Goal: Navigation & Orientation: Find specific page/section

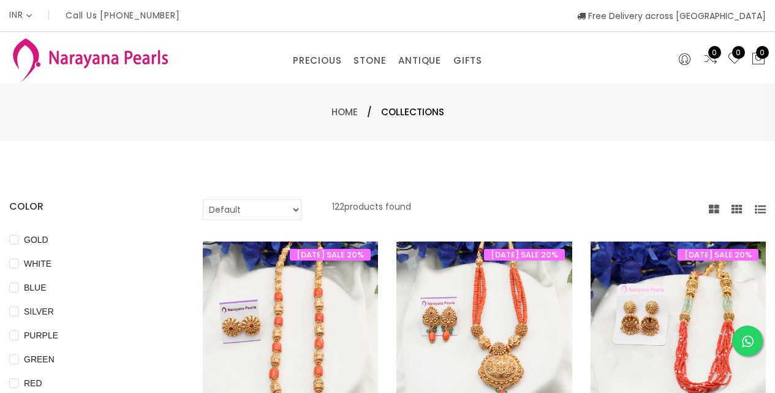
select select "INR"
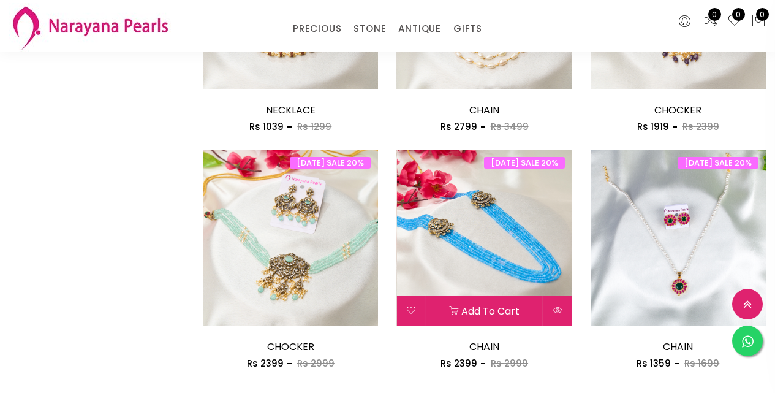
scroll to position [1592, 0]
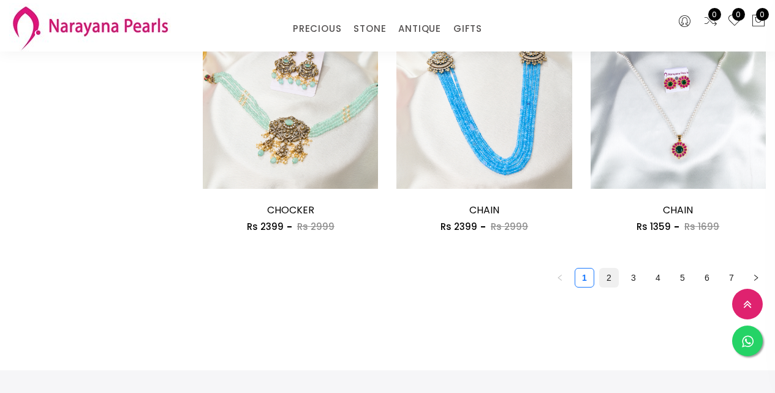
click at [608, 284] on link "2" at bounding box center [609, 277] width 18 height 18
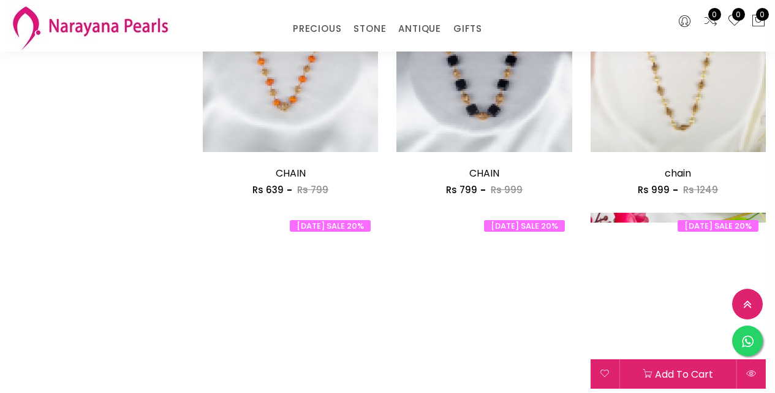
scroll to position [1531, 0]
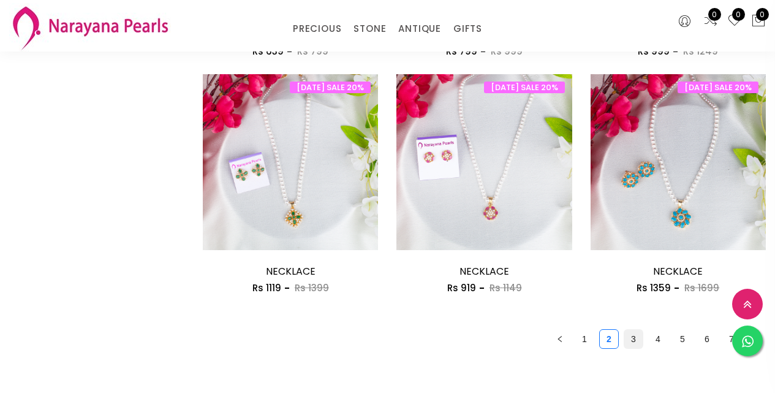
click at [634, 333] on link "3" at bounding box center [633, 338] width 18 height 18
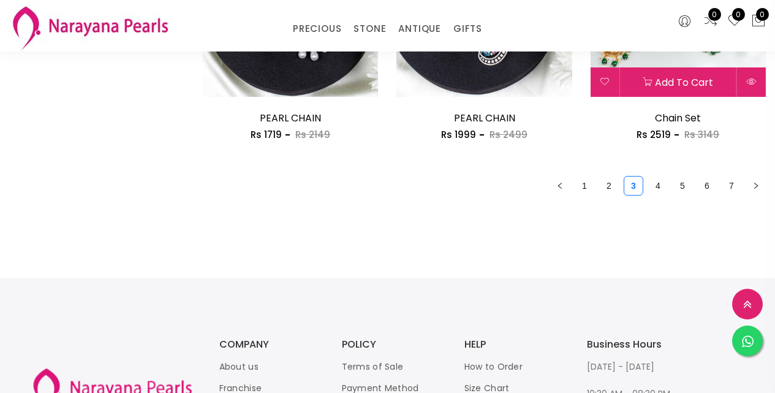
scroll to position [1715, 0]
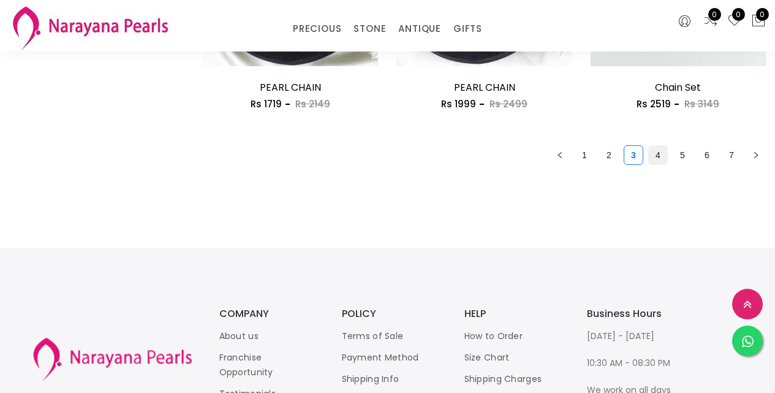
click at [658, 156] on link "4" at bounding box center [658, 155] width 18 height 18
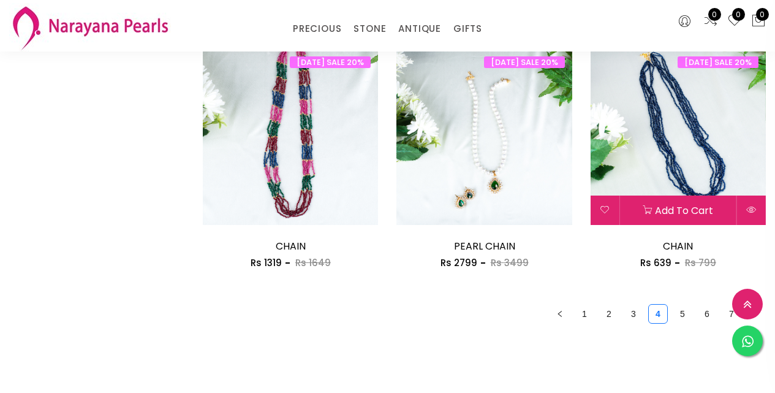
scroll to position [1715, 0]
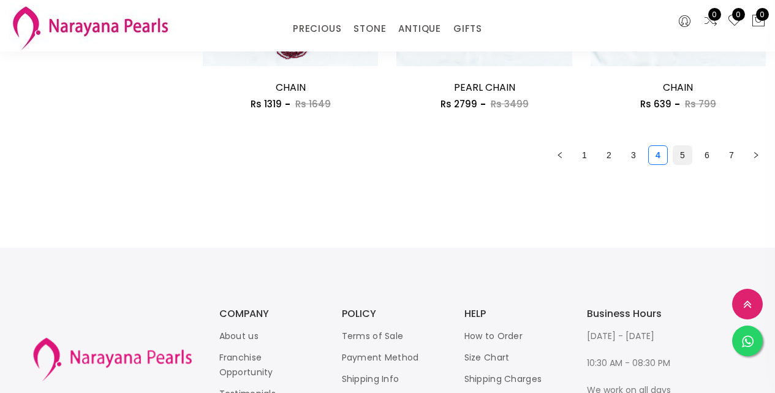
click at [683, 154] on link "5" at bounding box center [682, 155] width 18 height 18
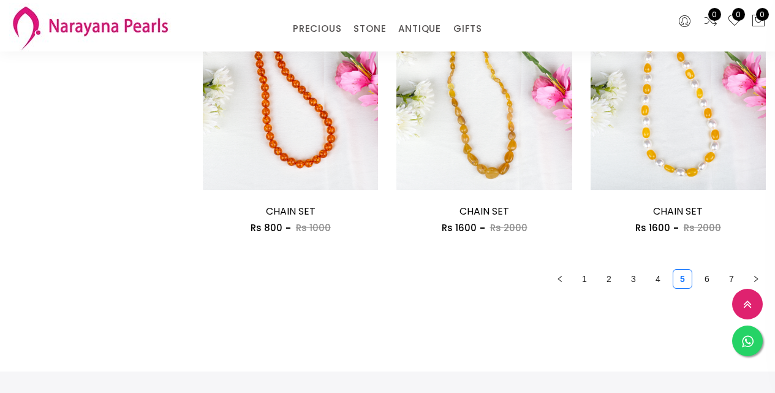
scroll to position [1592, 0]
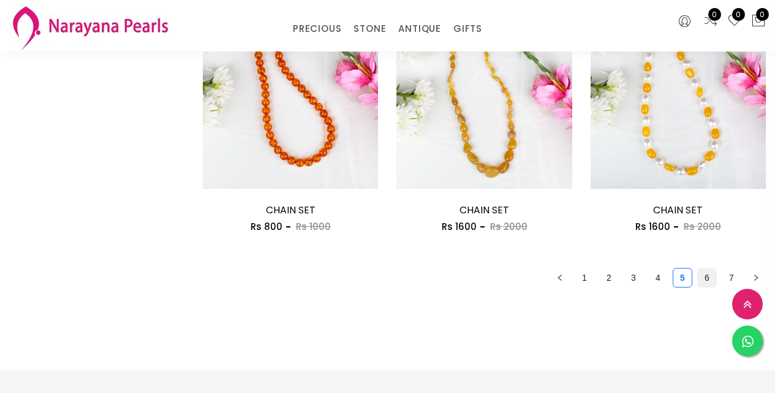
click at [707, 274] on link "6" at bounding box center [707, 277] width 18 height 18
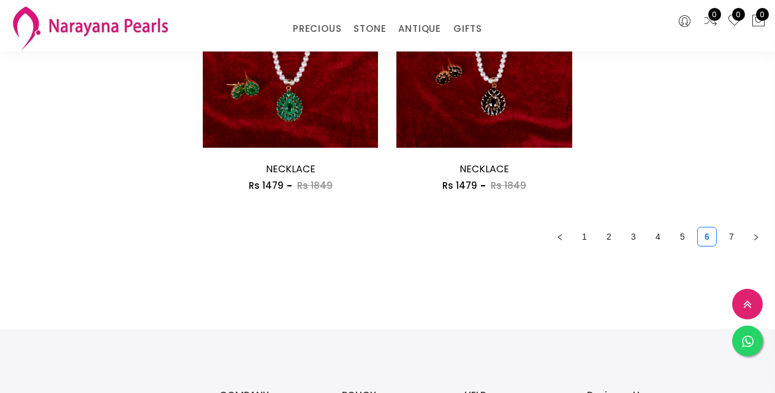
scroll to position [1531, 0]
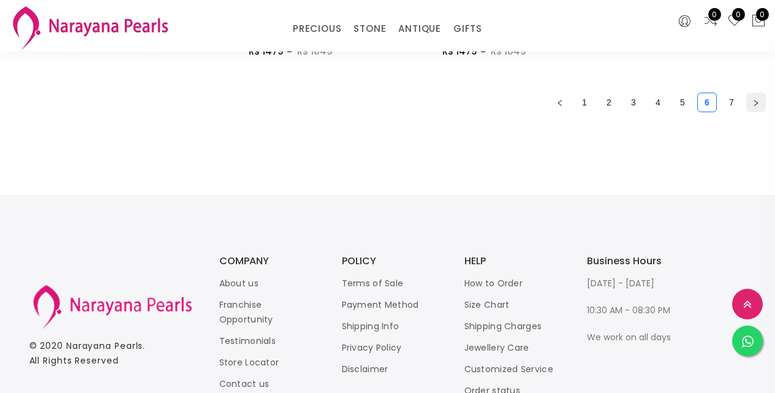
click at [756, 102] on icon "right" at bounding box center [756, 103] width 4 height 6
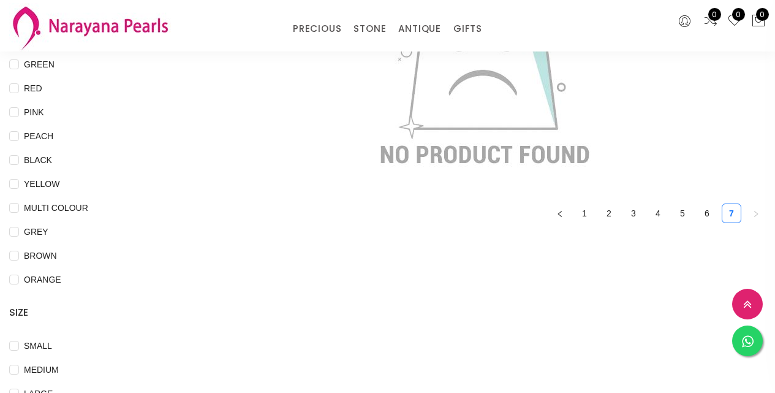
scroll to position [245, 0]
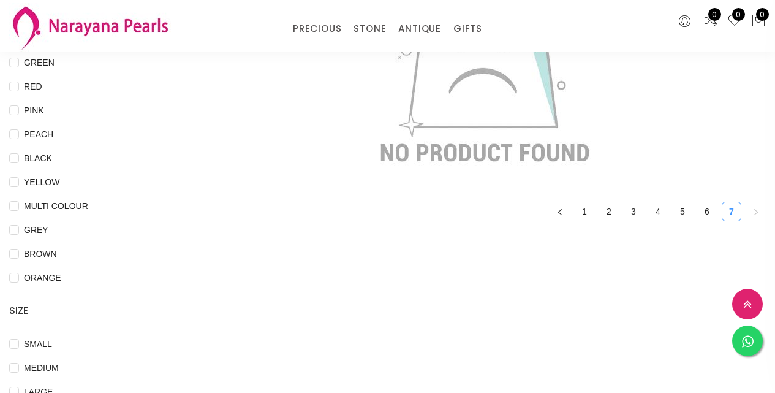
click at [726, 209] on link "7" at bounding box center [731, 211] width 18 height 18
